Goal: Task Accomplishment & Management: Complete application form

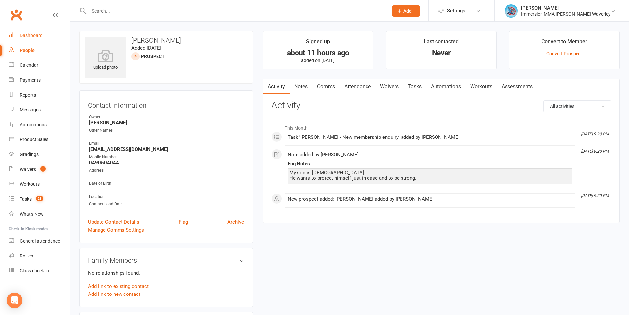
click at [43, 39] on link "Dashboard" at bounding box center [39, 35] width 61 height 15
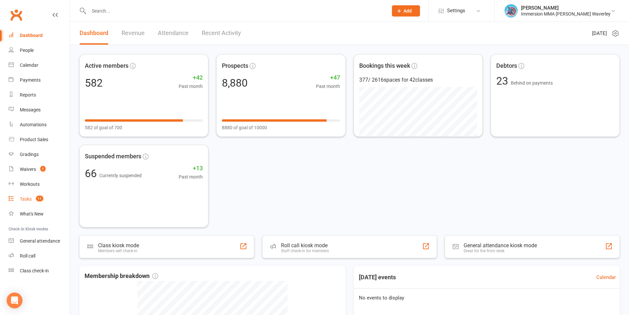
click at [53, 197] on link "Tasks 11" at bounding box center [39, 198] width 61 height 15
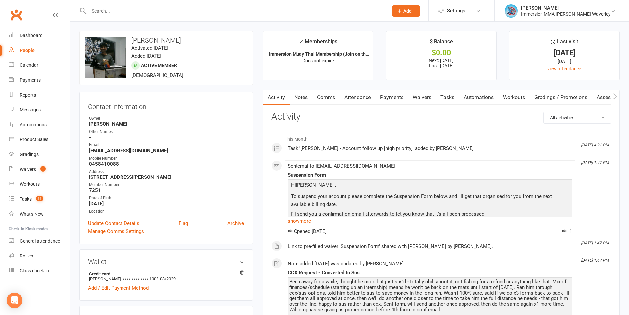
click at [455, 95] on link "Tasks" at bounding box center [447, 97] width 23 height 15
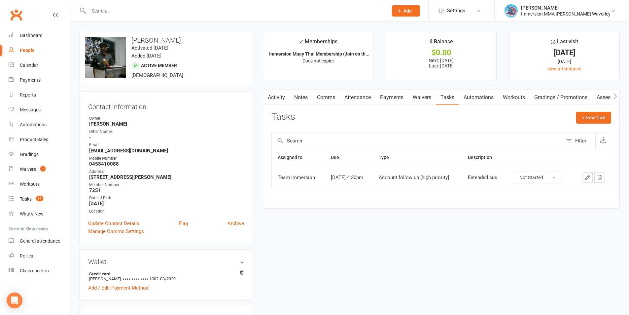
click at [428, 96] on link "Waivers" at bounding box center [422, 97] width 28 height 15
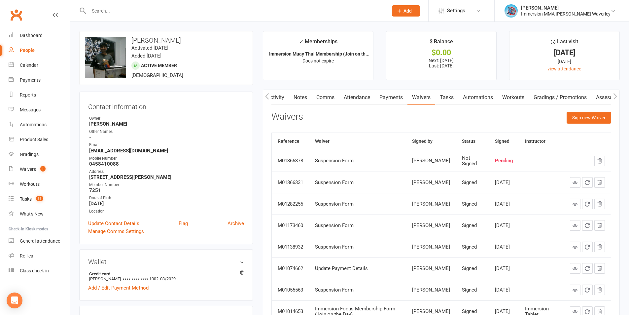
click at [300, 96] on link "Notes" at bounding box center [300, 97] width 23 height 15
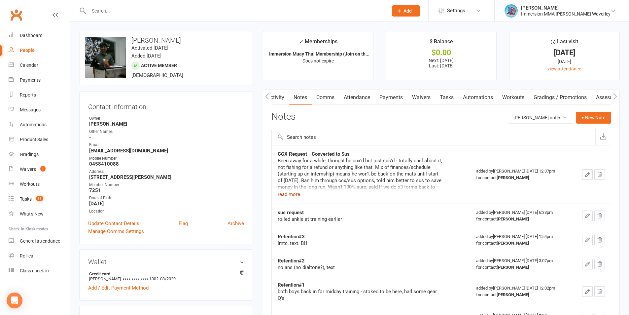
click at [290, 193] on button "read more" at bounding box center [289, 194] width 22 height 8
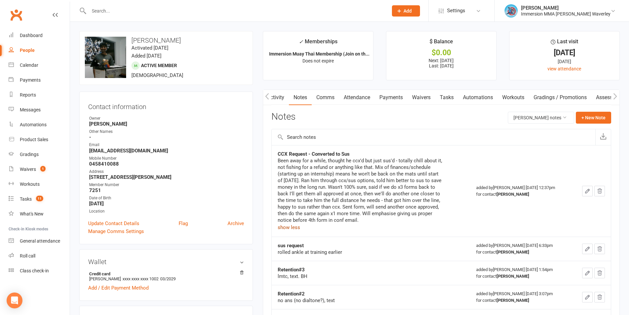
click at [380, 95] on link "Payments" at bounding box center [391, 97] width 33 height 15
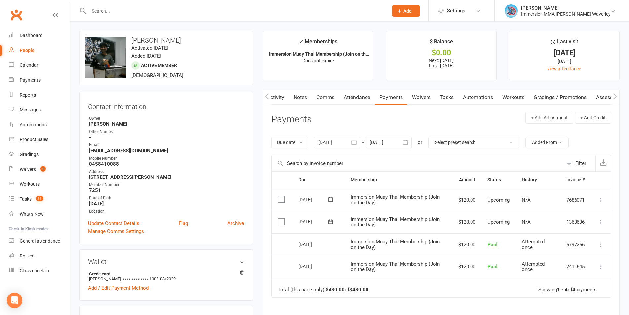
click at [335, 96] on link "Comms" at bounding box center [325, 97] width 27 height 15
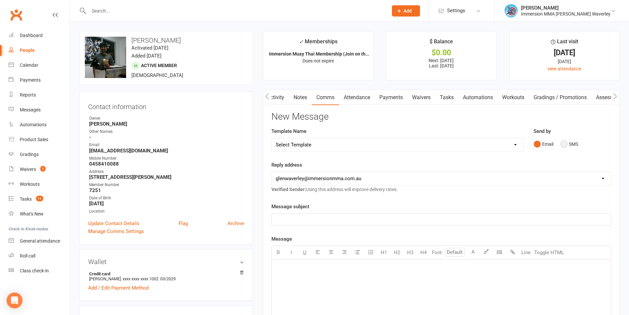
drag, startPoint x: 560, startPoint y: 140, endPoint x: 566, endPoint y: 143, distance: 7.2
click at [561, 140] on div "Email SMS" at bounding box center [573, 144] width 78 height 13
click at [562, 143] on button "SMS" at bounding box center [569, 144] width 18 height 13
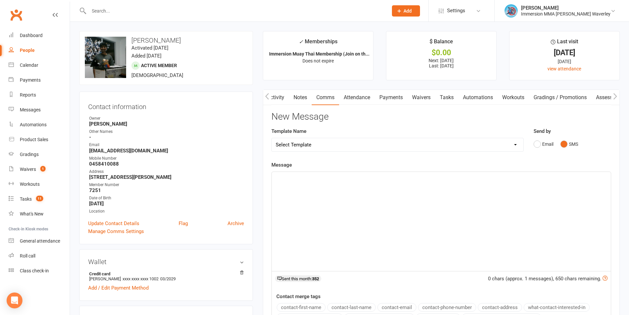
click at [379, 205] on div "﻿" at bounding box center [441, 221] width 339 height 99
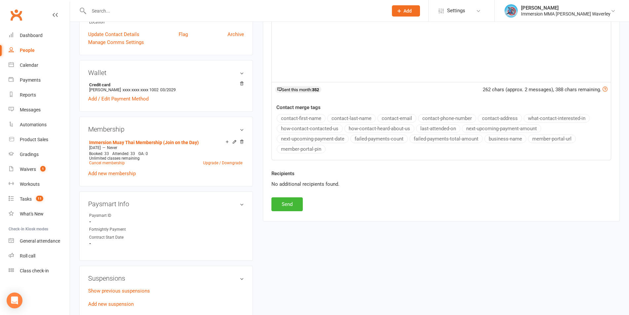
scroll to position [176, 0]
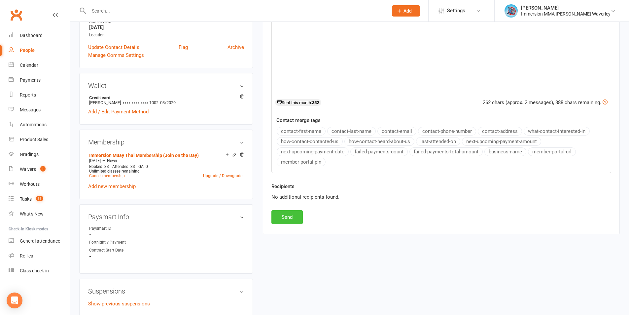
click at [298, 213] on button "Send" at bounding box center [286, 217] width 31 height 14
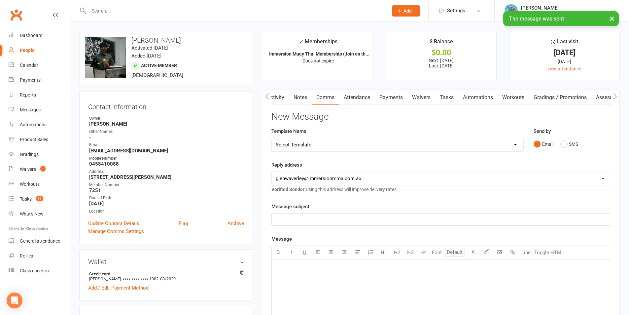
drag, startPoint x: 444, startPoint y: 96, endPoint x: 457, endPoint y: 105, distance: 14.7
click at [445, 96] on link "Tasks" at bounding box center [446, 97] width 23 height 15
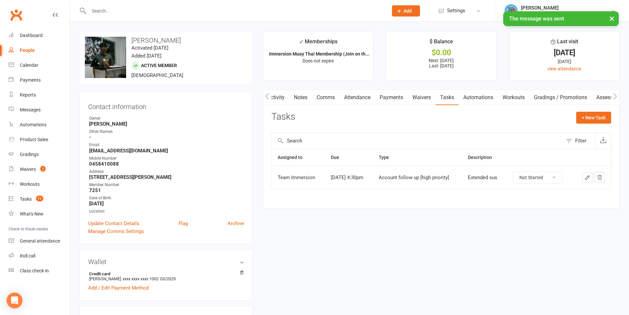
click at [584, 180] on icon "button" at bounding box center [587, 177] width 6 height 6
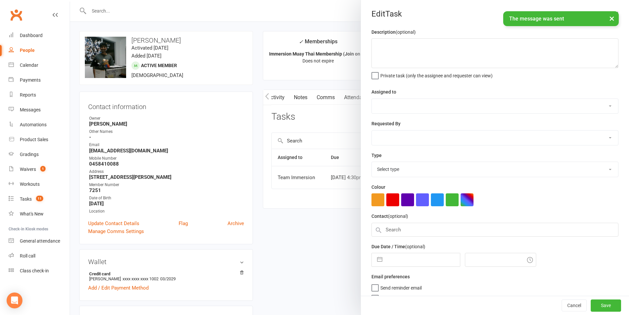
type textarea "Extended sus"
select select "48837"
select select "48839"
type input "11 Oct 2025"
type input "4:30pm"
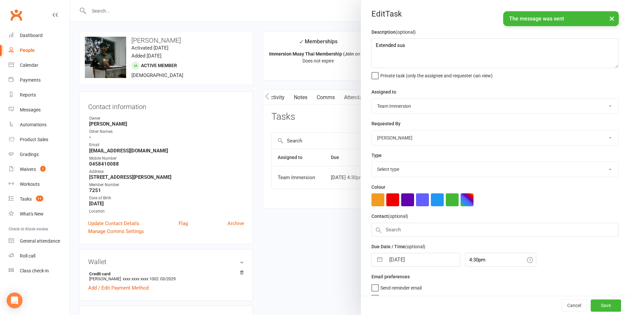
select select "27317"
click at [414, 258] on input "11 Oct 2025" at bounding box center [423, 257] width 74 height 13
select select "8"
select select "2025"
select select "9"
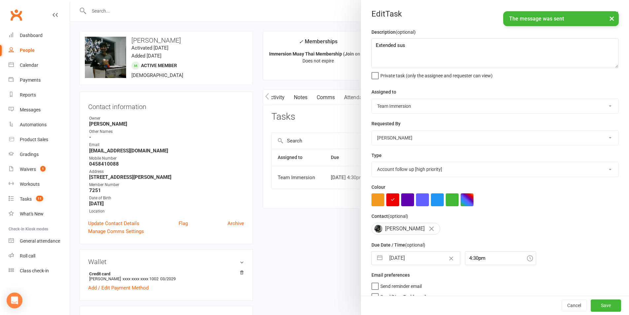
select select "2025"
select select "10"
select select "2025"
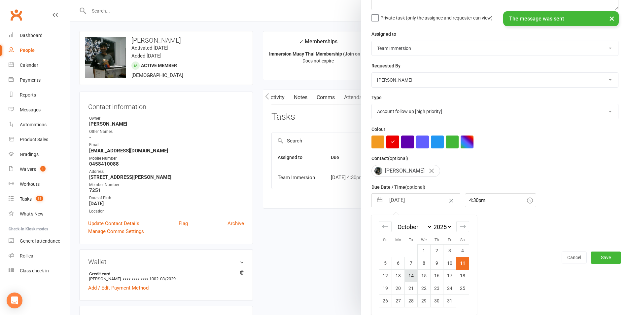
click at [412, 272] on td "14" at bounding box center [411, 275] width 13 height 13
type input "14 Oct 2025"
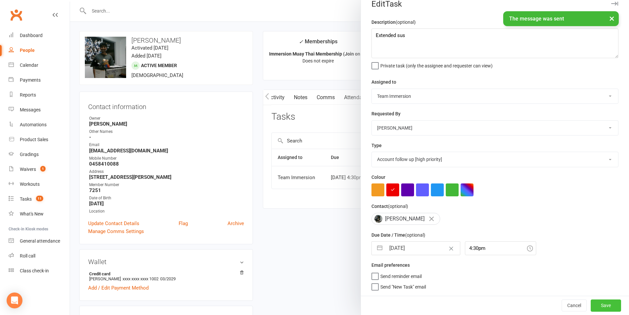
click at [608, 307] on button "Save" at bounding box center [606, 305] width 30 height 12
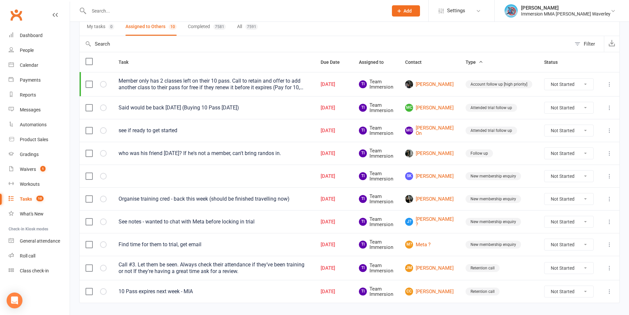
scroll to position [68, 0]
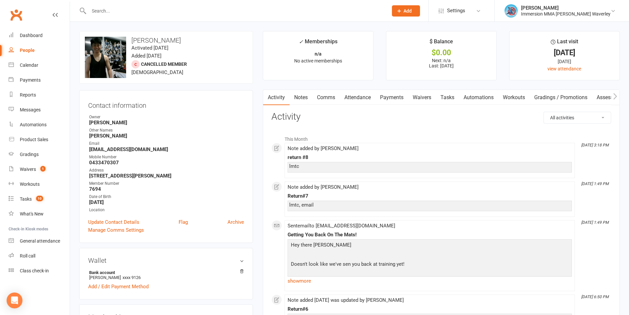
click at [303, 101] on link "Notes" at bounding box center [301, 97] width 23 height 15
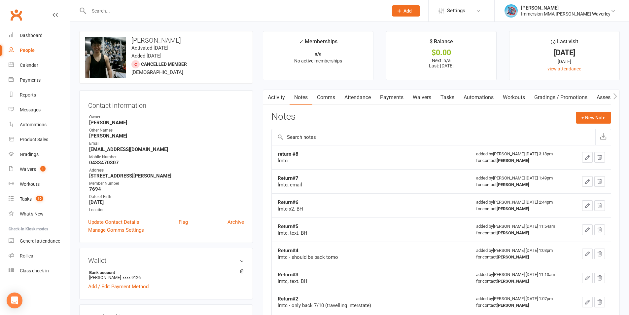
click at [330, 98] on link "Comms" at bounding box center [325, 97] width 27 height 15
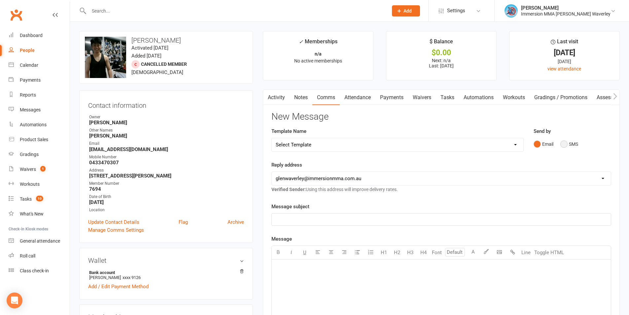
click at [567, 146] on button "SMS" at bounding box center [569, 144] width 18 height 13
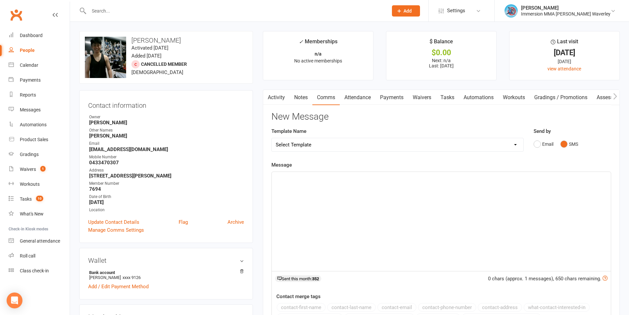
click at [410, 247] on div "﻿" at bounding box center [441, 221] width 339 height 99
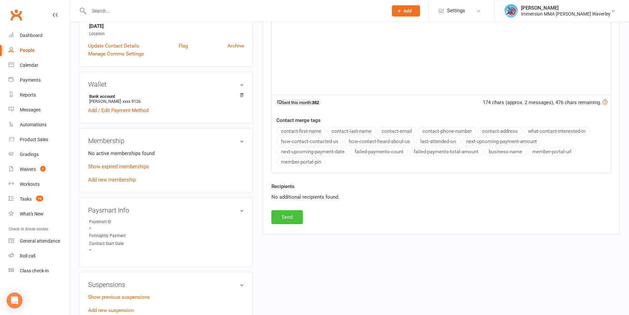
click at [287, 214] on button "Send" at bounding box center [286, 217] width 31 height 14
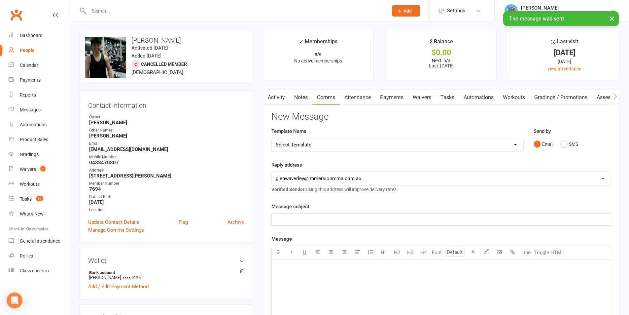
click at [450, 102] on link "Tasks" at bounding box center [447, 97] width 23 height 15
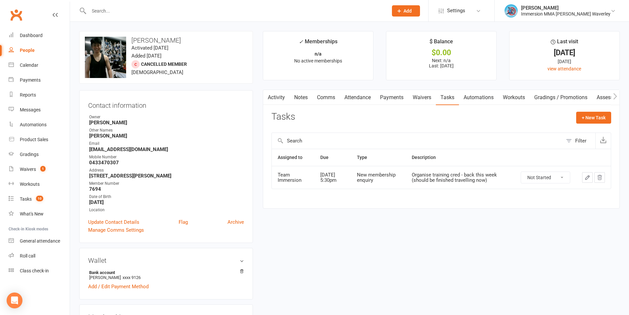
click at [591, 179] on button "button" at bounding box center [587, 177] width 11 height 11
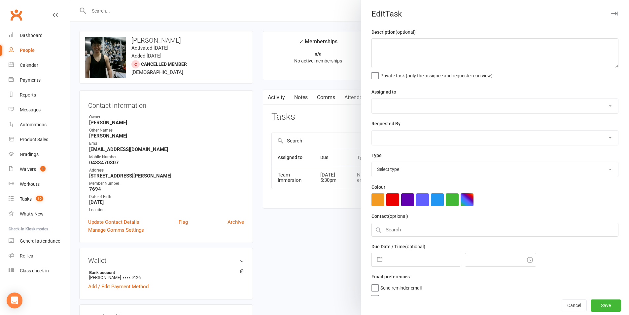
type textarea "Organise training cred - back this week (should be finished travelling now)"
select select "48837"
select select "48840"
type input "11 Oct 2025"
type input "5:30pm"
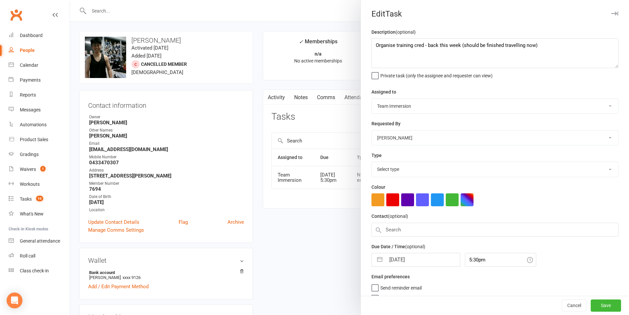
select select "27312"
click at [408, 267] on div "Description (optional) Organise training cred - back this week (should be finis…" at bounding box center [495, 166] width 268 height 277
select select "8"
select select "2025"
select select "9"
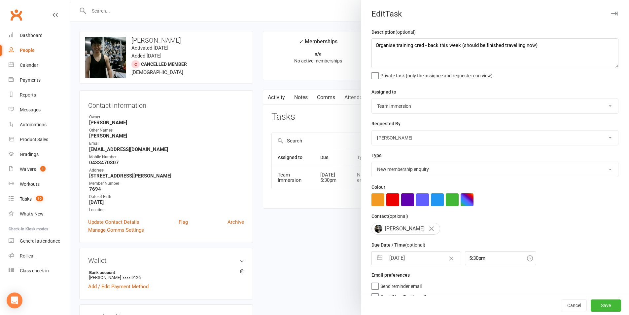
select select "2025"
select select "10"
select select "2025"
click at [410, 264] on input "11 Oct 2025" at bounding box center [423, 257] width 74 height 13
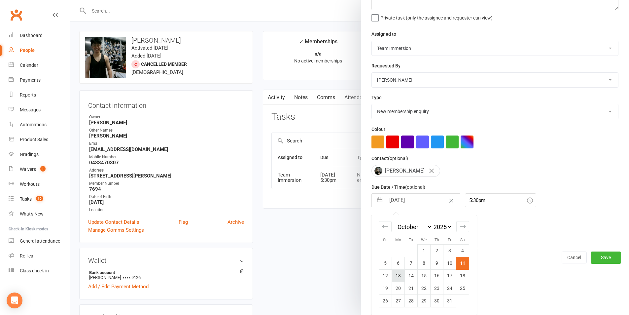
click at [395, 272] on td "13" at bounding box center [398, 275] width 13 height 13
type input "13 Oct 2025"
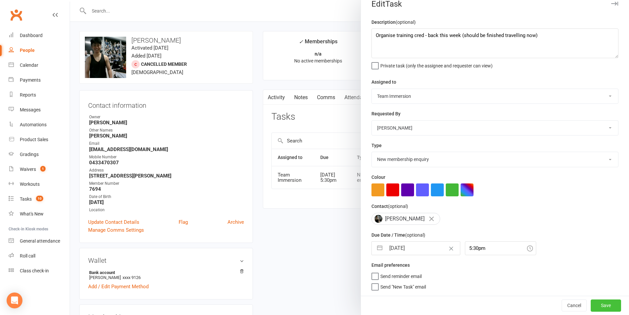
click at [602, 304] on button "Save" at bounding box center [606, 305] width 30 height 12
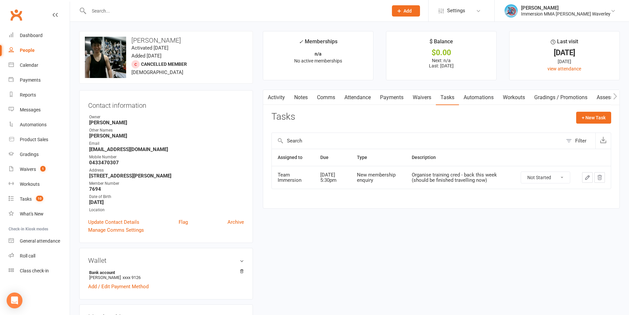
click at [301, 100] on link "Notes" at bounding box center [301, 97] width 23 height 15
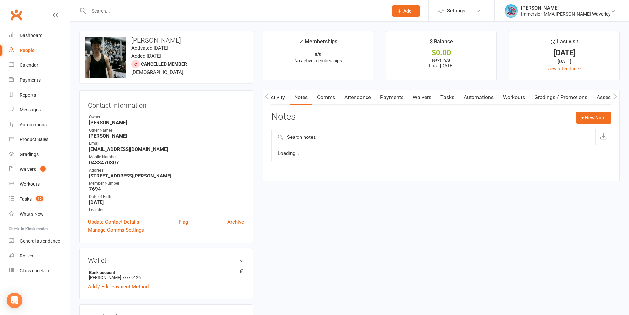
scroll to position [0, 0]
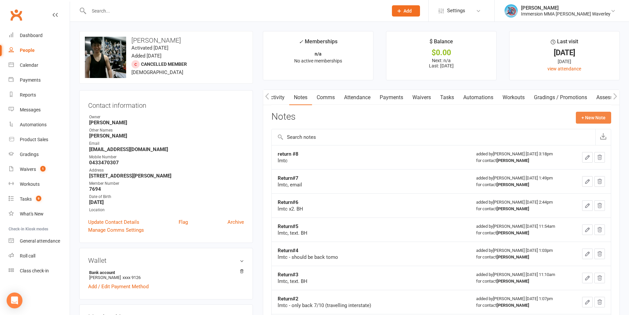
click at [591, 114] on button "+ New Note" at bounding box center [593, 118] width 35 height 12
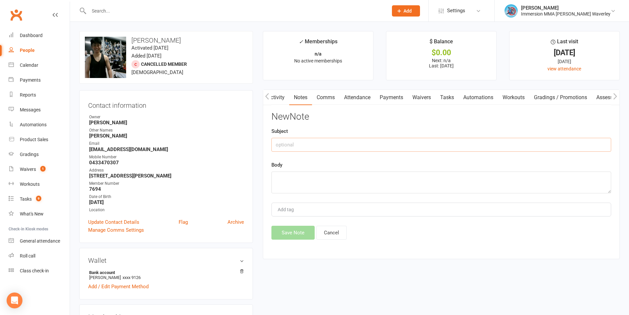
click at [289, 142] on input "text" at bounding box center [441, 145] width 340 height 14
type input "Return#9"
type textarea "lmtc, text"
click at [295, 238] on button "Save Note" at bounding box center [292, 233] width 43 height 14
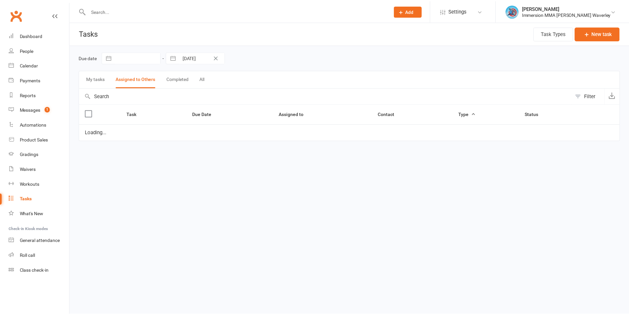
scroll to position [45, 0]
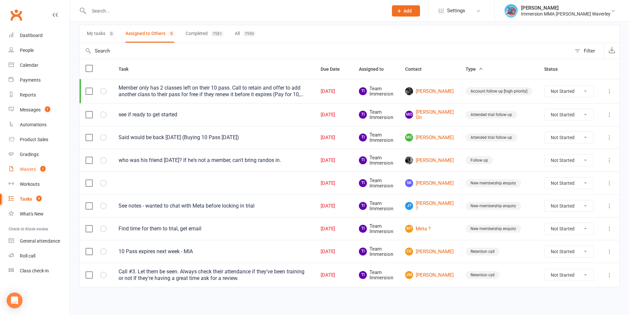
click at [34, 175] on link "Waivers 1" at bounding box center [39, 169] width 61 height 15
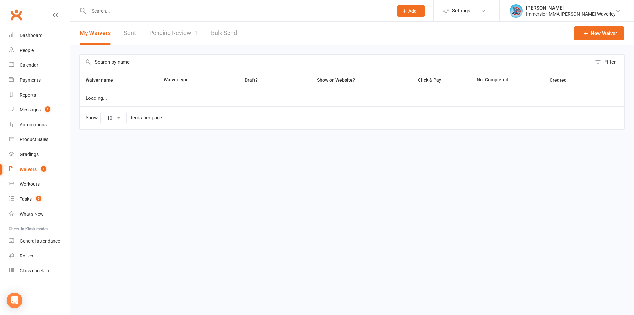
click at [179, 23] on link "Pending Review 1" at bounding box center [173, 33] width 49 height 23
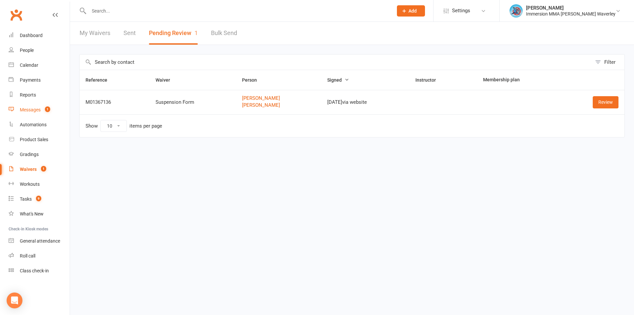
click at [45, 103] on link "Messages 1" at bounding box center [39, 109] width 61 height 15
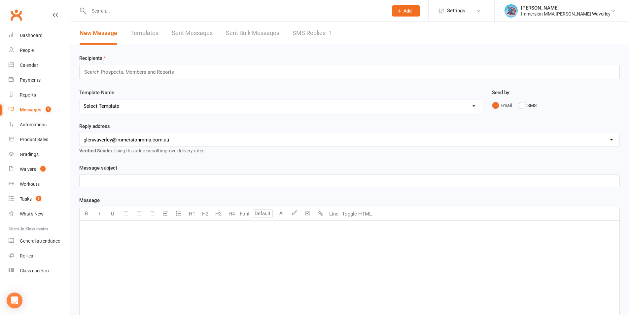
click at [303, 30] on link "SMS Replies 1" at bounding box center [313, 33] width 40 height 23
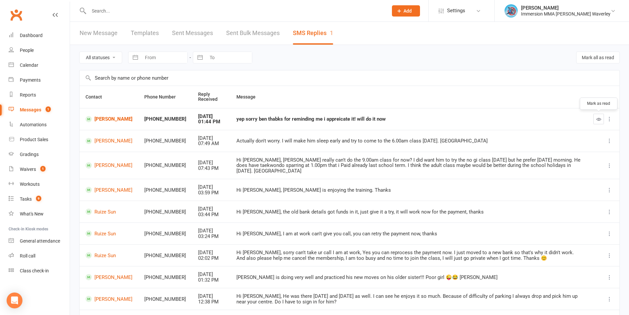
click at [603, 119] on button "button" at bounding box center [598, 119] width 11 height 11
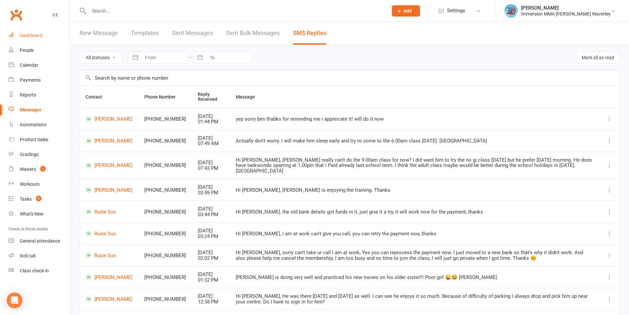
click at [30, 31] on link "Dashboard" at bounding box center [39, 35] width 61 height 15
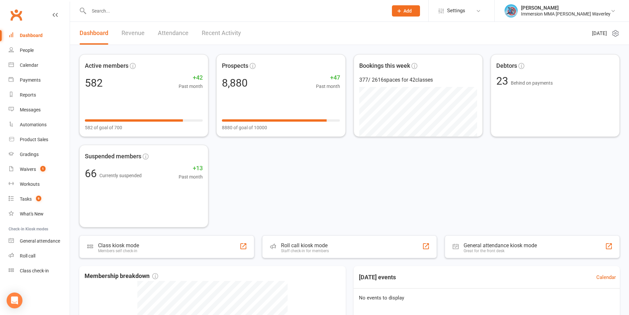
click at [417, 5] on button "Add" at bounding box center [406, 10] width 28 height 11
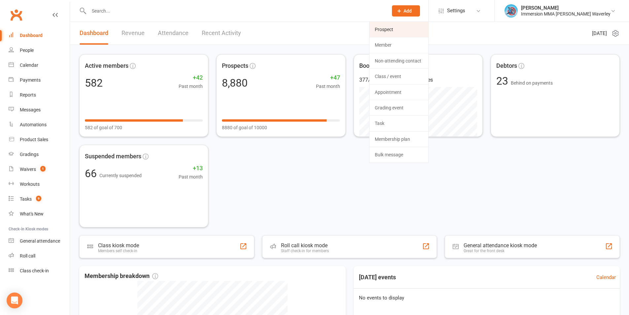
click at [421, 23] on link "Prospect" at bounding box center [398, 29] width 59 height 15
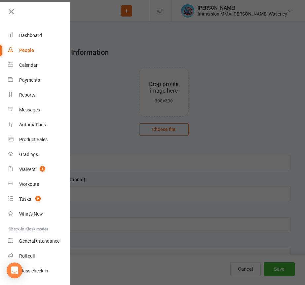
click at [244, 101] on div at bounding box center [152, 142] width 305 height 285
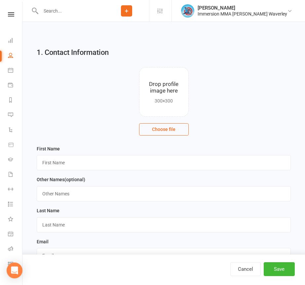
drag, startPoint x: 74, startPoint y: 129, endPoint x: 73, endPoint y: 124, distance: 4.8
click at [73, 127] on contact-image-uploader "Drop profile image here 300×300 Choose file" at bounding box center [164, 101] width 254 height 68
click at [73, 164] on input "text" at bounding box center [164, 162] width 254 height 15
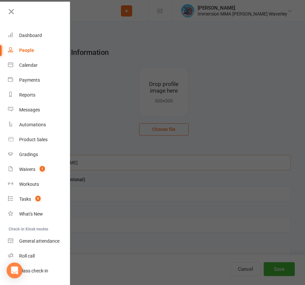
type input "Isaac"
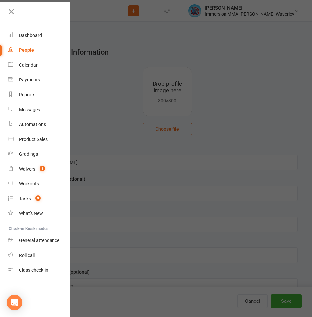
click at [241, 61] on div at bounding box center [156, 158] width 312 height 317
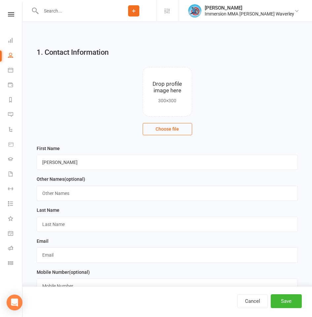
click at [74, 234] on div "Last Name" at bounding box center [167, 221] width 268 height 31
click at [78, 225] on input "text" at bounding box center [167, 224] width 261 height 15
paste input "O’Shea"
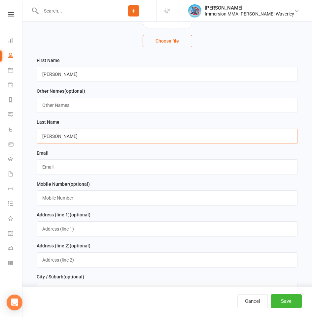
type input "O’Shea"
click at [71, 169] on input "text" at bounding box center [167, 166] width 261 height 15
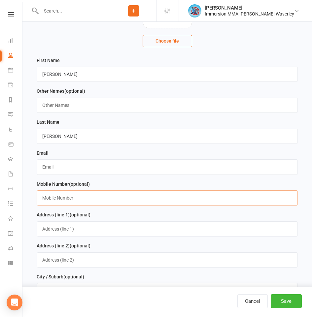
click at [84, 201] on input "text" at bounding box center [167, 198] width 261 height 15
click at [60, 169] on input "text" at bounding box center [167, 166] width 261 height 15
paste input "zakbox360@gmail.com"
type input "zakbox360@gmail.com"
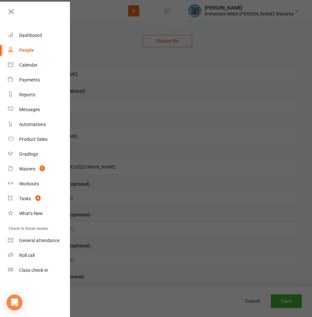
click at [98, 42] on div at bounding box center [156, 158] width 312 height 317
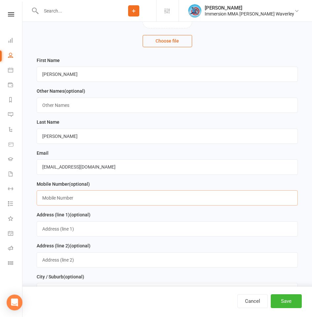
click at [70, 199] on input "text" at bounding box center [167, 198] width 261 height 15
paste input "0456 606 281"
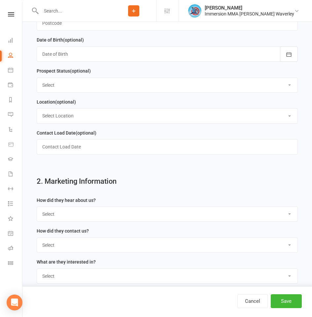
scroll to position [440, 0]
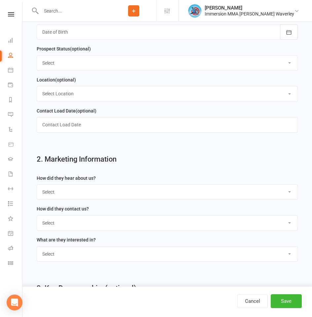
type input "0456 606 281"
click at [82, 196] on select "Select Unknown Referral Google Facebook Instagram Walk by / Signage Returning" at bounding box center [167, 192] width 261 height 15
select select "Unknown"
click at [37, 190] on select "Select Unknown Referral Google Facebook Instagram Walk by / Signage Returning" at bounding box center [167, 192] width 261 height 15
click at [82, 230] on select "Select Website Enquiry Phone Email In-Facility Tawk" at bounding box center [167, 223] width 261 height 15
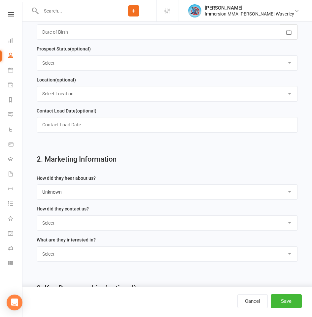
select select "Email"
click at [37, 221] on select "Select Website Enquiry Phone Email In-Facility Tawk" at bounding box center [167, 223] width 261 height 15
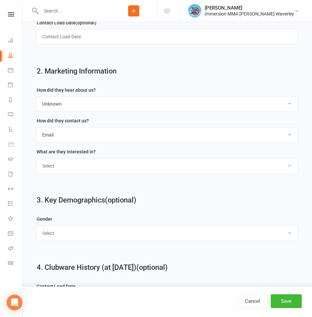
click at [82, 164] on select "Select Unspecified Muay Thai BJJ MMA Kids Muay Thai Kids BJJ Judo/Wrestling" at bounding box center [167, 166] width 261 height 15
select select "Unspecified"
click at [37, 164] on select "Select Unspecified Muay Thai BJJ MMA Kids Muay Thai Kids BJJ Judo/Wrestling" at bounding box center [167, 166] width 261 height 15
click at [287, 302] on button "Save" at bounding box center [286, 302] width 31 height 14
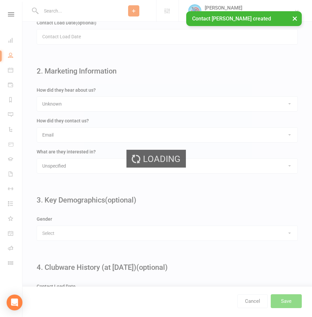
scroll to position [0, 0]
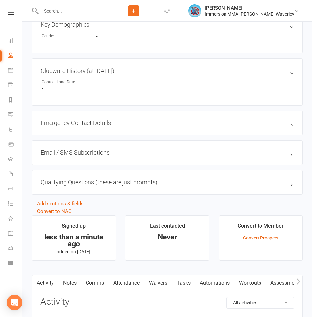
scroll to position [431, 0]
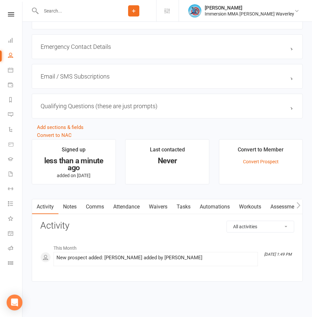
click at [63, 209] on link "Notes" at bounding box center [69, 206] width 23 height 15
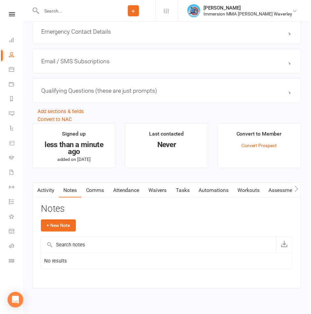
scroll to position [455, 0]
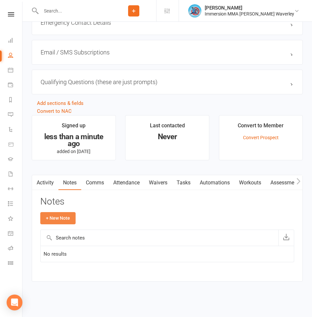
click at [63, 217] on button "+ New Note" at bounding box center [57, 218] width 35 height 12
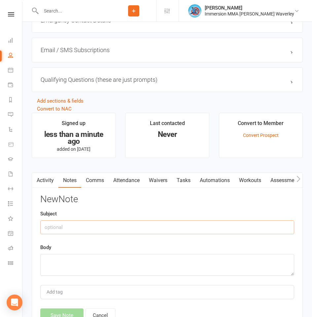
click at [94, 228] on input "text" at bounding box center [167, 228] width 254 height 14
type input "Email Enq"
click at [107, 267] on textarea "Very weird one -" at bounding box center [167, 265] width 254 height 22
paste textarea "Hey, I accidentally booked a free trial on Tuesdays. I’m trying to put it on Mo…"
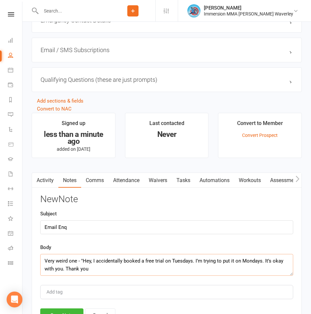
click at [92, 272] on textarea "Very weird one - "Hey, I accidentally booked a free trial on Tuesdays. I’m tryi…" at bounding box center [166, 265] width 253 height 22
drag, startPoint x: 124, startPoint y: 272, endPoint x: 258, endPoint y: 273, distance: 133.7
click at [258, 273] on textarea "Very weird one - "Hey, I accidentally booked a free trial on Tuesdays. I’m tryi…" at bounding box center [166, 265] width 253 height 22
paste textarea "I can't see any trial class under this email or name unfortunately mate - what …"
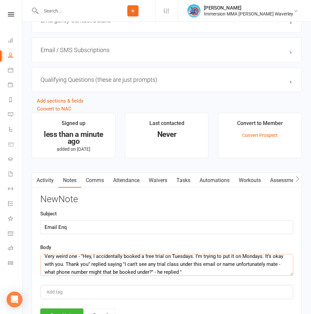
paste textarea "I can't see any trial class under this email or name unfortunately mate - what …"
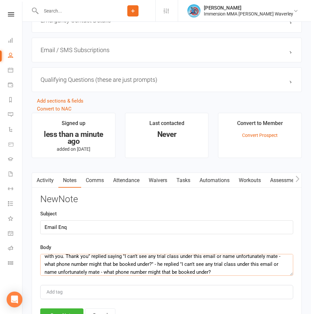
scroll to position [16, 0]
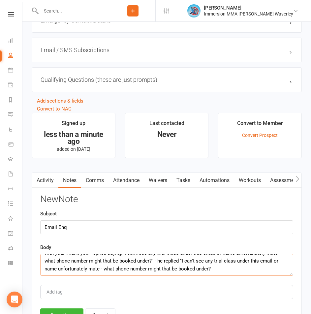
drag, startPoint x: 182, startPoint y: 266, endPoint x: 240, endPoint y: 279, distance: 59.4
click at [240, 279] on div "New Note Subject Email Enq Body Very weird one - "Hey, I accidentally booked a …" at bounding box center [166, 258] width 253 height 128
paste textarea "Ok cool my number is 0456 606 281 that case that I call you guys through my num…"
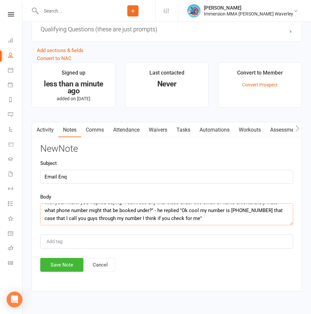
scroll to position [521, 0]
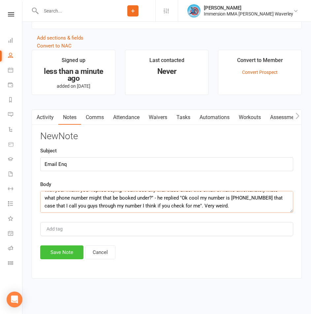
type textarea "Very weird one - "Hey, I accidentally booked a free trial on Tuesdays. I’m tryi…"
click at [56, 255] on button "Save Note" at bounding box center [61, 253] width 43 height 14
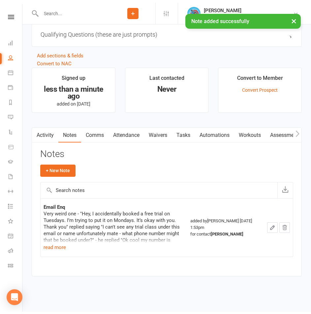
scroll to position [500, 0]
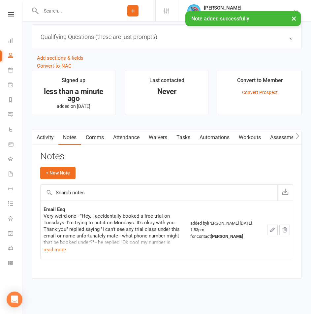
click at [186, 136] on link "Tasks" at bounding box center [183, 137] width 23 height 15
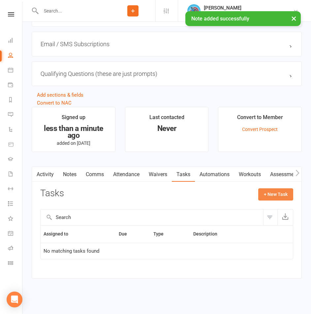
click at [269, 191] on button "+ New Task" at bounding box center [276, 195] width 35 height 12
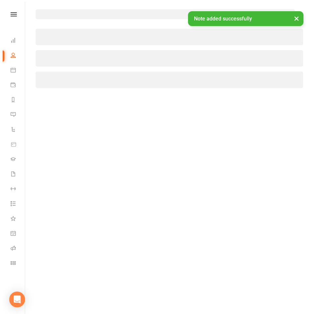
scroll to position [456, 0]
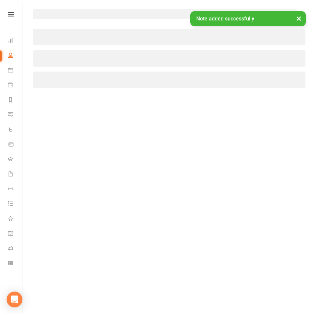
select select "48839"
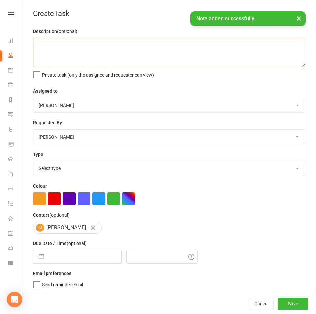
click at [103, 48] on textarea at bounding box center [169, 53] width 273 height 30
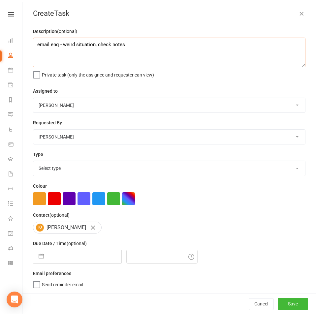
type textarea "email enq - weird situation, check notes"
drag, startPoint x: 80, startPoint y: 255, endPoint x: 87, endPoint y: 243, distance: 13.6
click at [79, 255] on input "text" at bounding box center [84, 256] width 74 height 13
select select "8"
select select "2025"
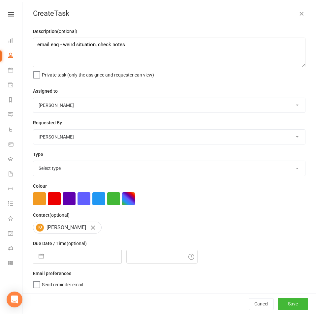
select select "9"
select select "2025"
select select "10"
select select "2025"
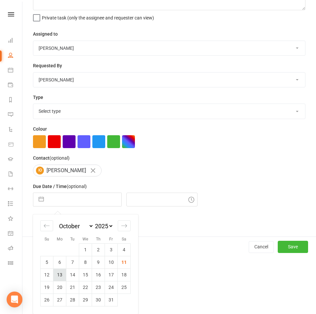
click at [61, 272] on td "13" at bounding box center [59, 275] width 13 height 13
type input "13 Oct 2025"
type input "2:00pm"
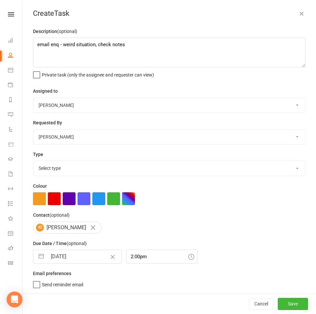
scroll to position [1, 0]
click at [59, 98] on select "Team Immersion Ben Street David Marinakis James Fitzgerald lee Ting Immersion T…" at bounding box center [169, 105] width 272 height 15
select select "48837"
click at [33, 98] on select "Team Immersion Ben Street David Marinakis James Fitzgerald lee Ting Immersion T…" at bounding box center [169, 105] width 272 height 15
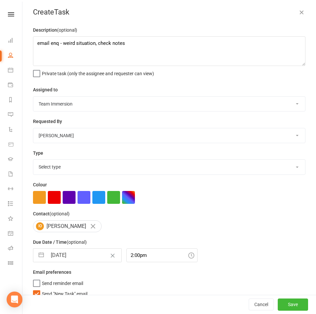
click at [72, 164] on select "Select type Account follow up [high priority] Attended trial follow up Chase si…" at bounding box center [169, 167] width 272 height 15
select select "27312"
click at [33, 161] on select "Select type Account follow up [high priority] Attended trial follow up Chase si…" at bounding box center [169, 167] width 272 height 15
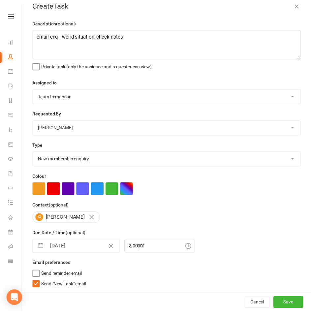
scroll to position [12, 0]
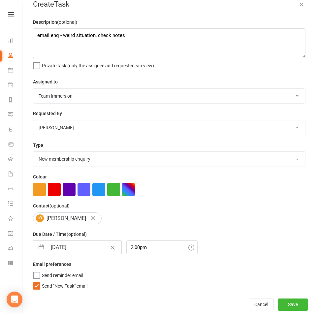
click at [67, 285] on span "Send "New Task" email" at bounding box center [65, 285] width 46 height 8
click at [67, 281] on input "Send "New Task" email" at bounding box center [60, 281] width 54 height 0
click at [286, 303] on button "Save" at bounding box center [293, 305] width 30 height 12
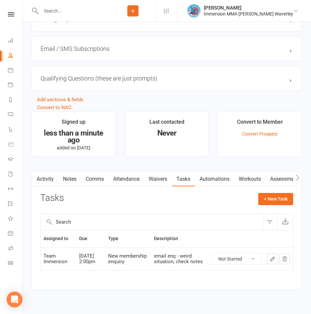
drag, startPoint x: 178, startPoint y: 104, endPoint x: 243, endPoint y: 74, distance: 71.5
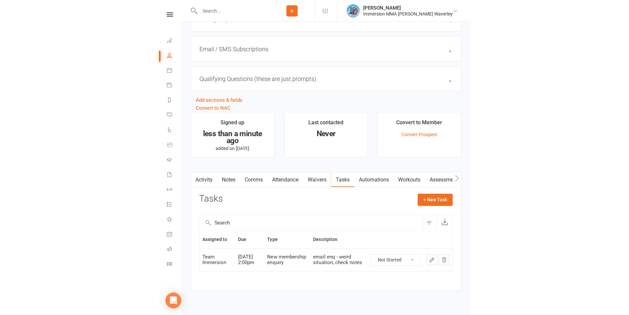
scroll to position [291, 0]
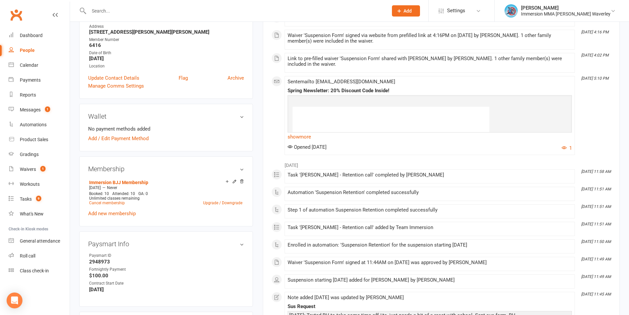
scroll to position [176, 0]
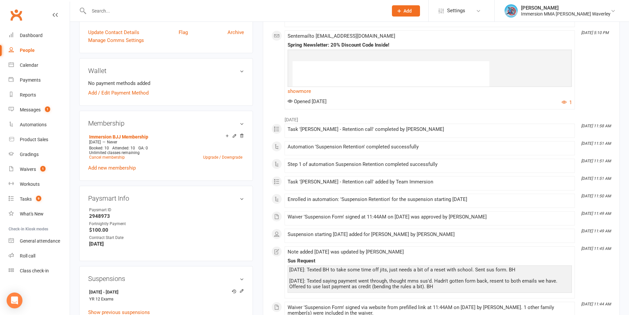
click at [100, 218] on strong "2948973" at bounding box center [166, 216] width 155 height 6
click at [101, 218] on strong "2948973" at bounding box center [166, 216] width 155 height 6
copy strong "2948973"
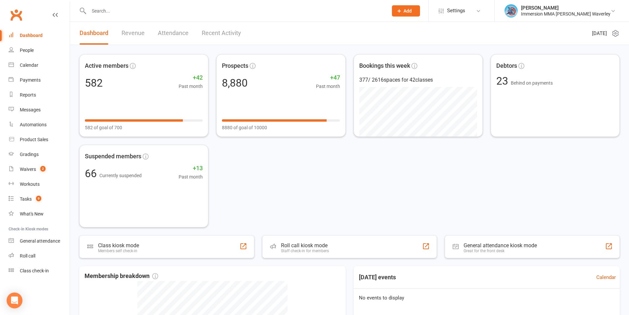
click at [174, 14] on input "text" at bounding box center [235, 10] width 296 height 9
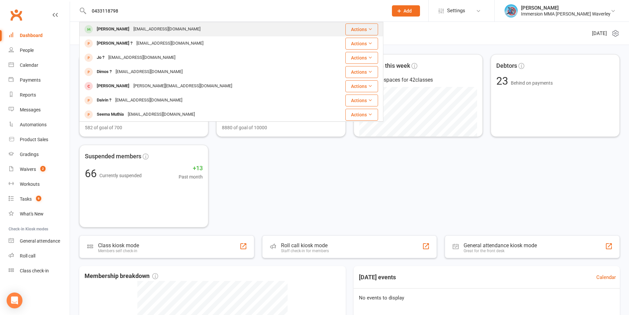
type input "0433118798"
click at [147, 28] on div "[EMAIL_ADDRESS][DOMAIN_NAME]" at bounding box center [166, 29] width 71 height 10
